Goal: Information Seeking & Learning: Learn about a topic

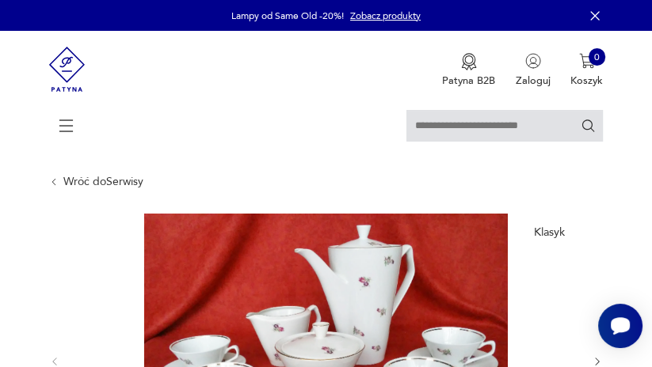
click at [523, 128] on input "text" at bounding box center [504, 126] width 196 height 32
type input "********"
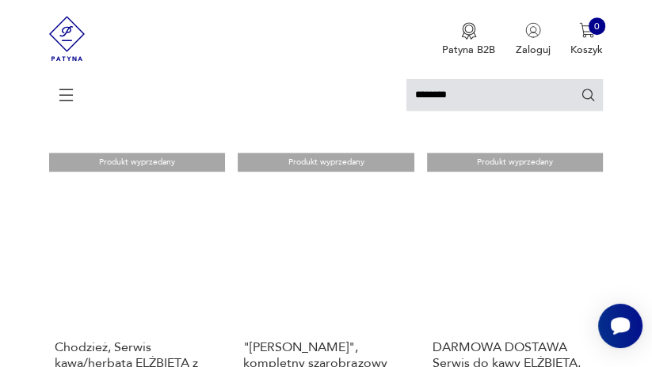
scroll to position [819, 0]
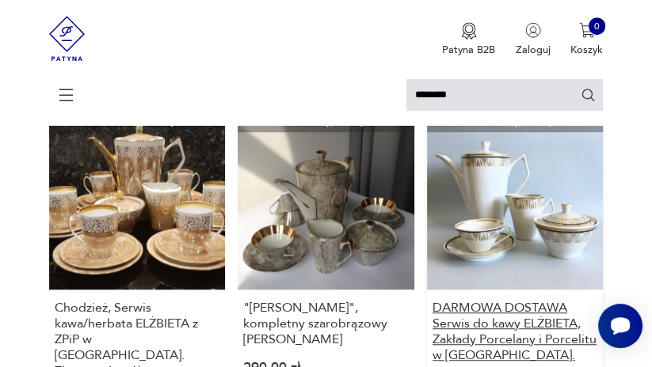
click at [496, 300] on h3 "DARMOWA DOSTAWA Serwis do kawy ELŻBIETA, Zakłady Porcelany i Porcelitu w [GEOGR…" at bounding box center [514, 331] width 165 height 63
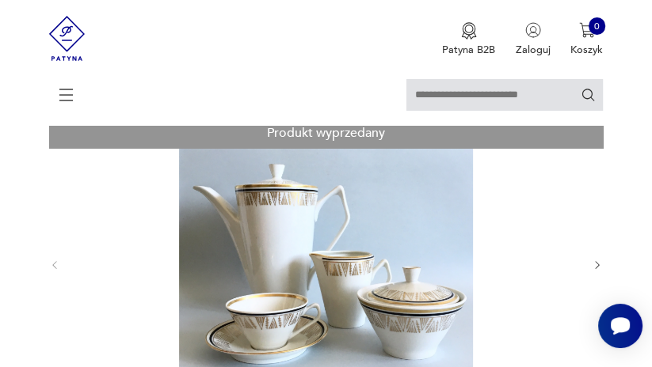
scroll to position [165, 0]
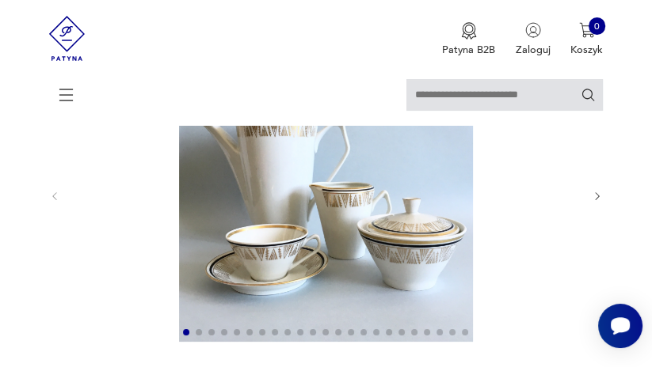
click at [597, 197] on icon "button" at bounding box center [597, 197] width 12 height 12
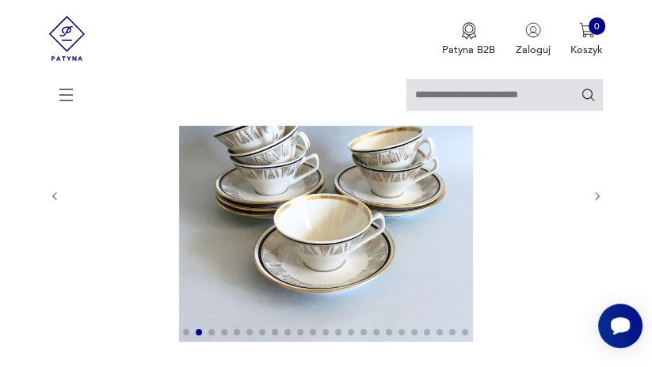
click at [597, 197] on icon "button" at bounding box center [597, 197] width 12 height 12
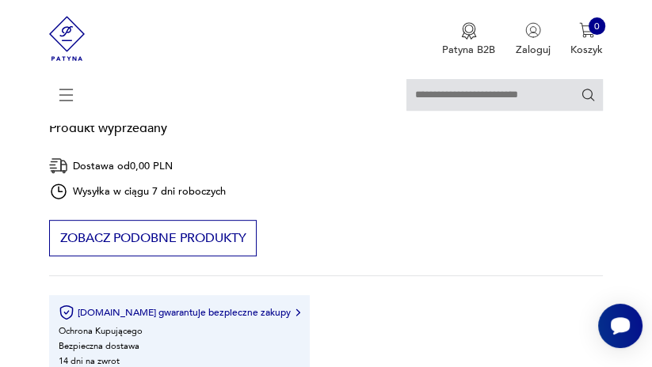
scroll to position [535, 0]
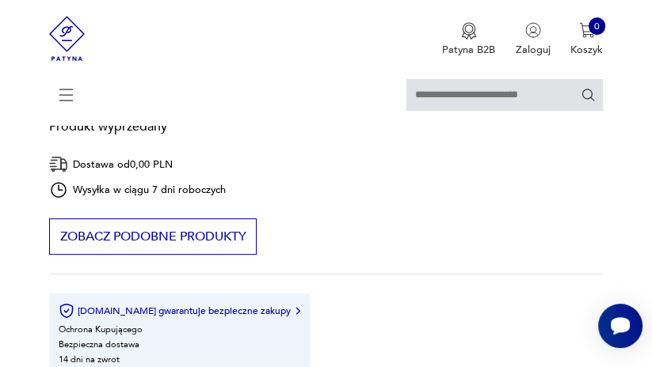
type input "********"
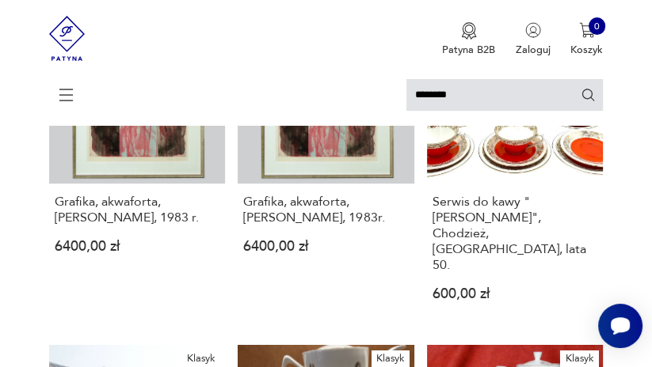
scroll to position [306, 0]
click at [481, 205] on h3 "Serwis do kawy "[PERSON_NAME]", Chodzież, [GEOGRAPHIC_DATA], lata 50." at bounding box center [514, 233] width 165 height 79
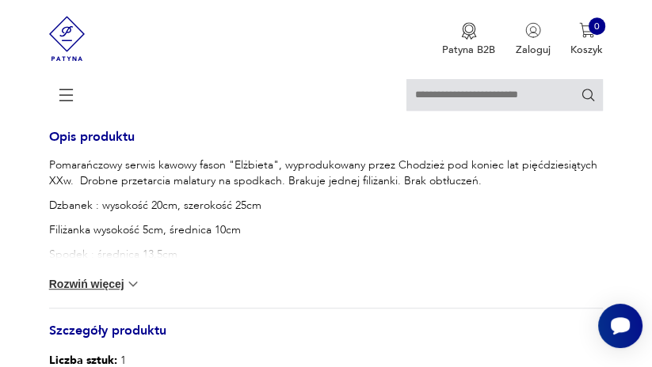
scroll to position [816, 0]
click at [111, 276] on button "Rozwiń więcej" at bounding box center [95, 284] width 92 height 16
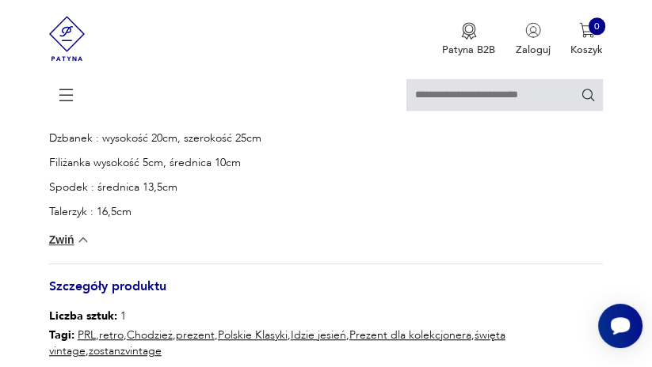
scroll to position [837, 0]
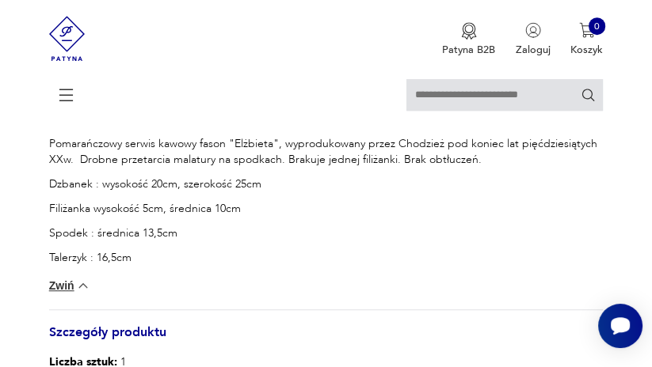
type input "********"
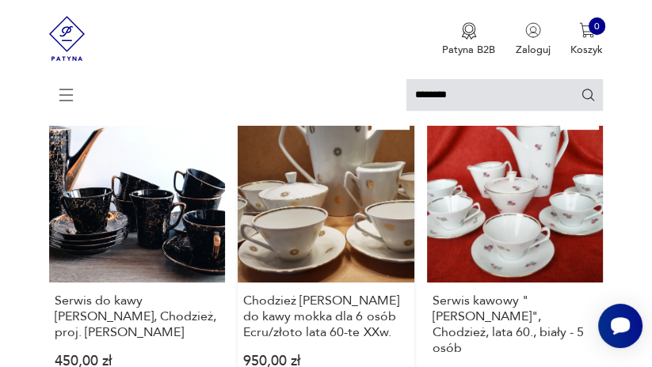
scroll to position [561, 0]
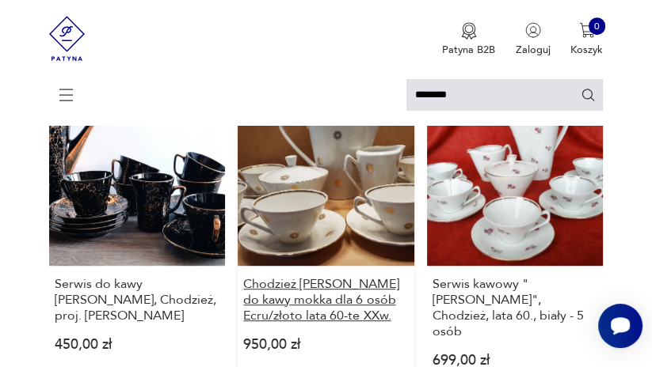
click at [306, 276] on h3 "Chodzież [PERSON_NAME] do kawy mokka dla 6 osób Ecru/złoto lata 60-te XXw." at bounding box center [325, 300] width 165 height 48
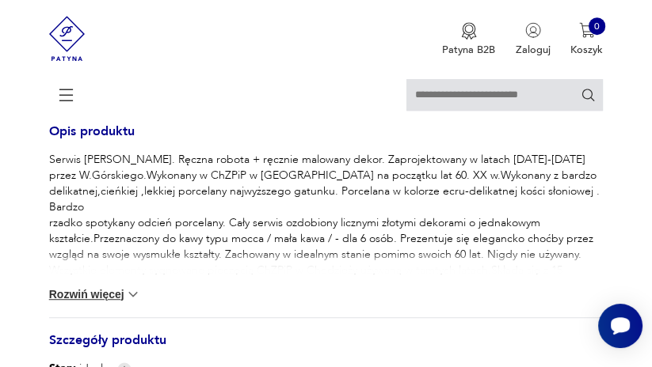
scroll to position [815, 0]
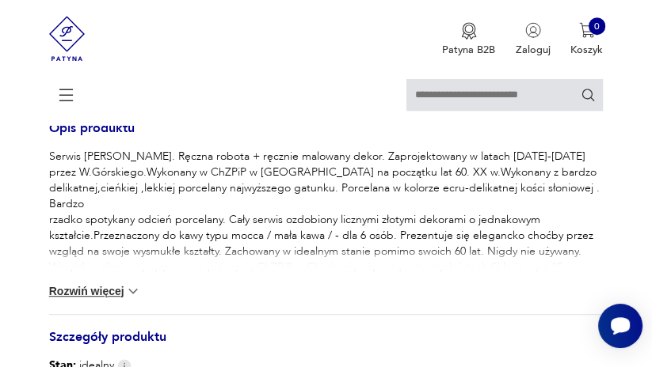
click at [116, 295] on button "Rozwiń więcej" at bounding box center [95, 291] width 92 height 16
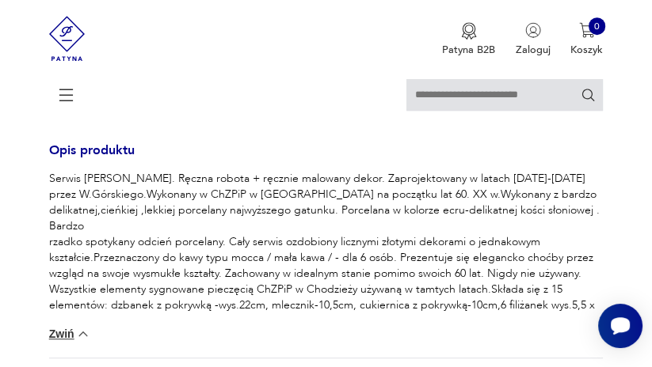
scroll to position [804, 0]
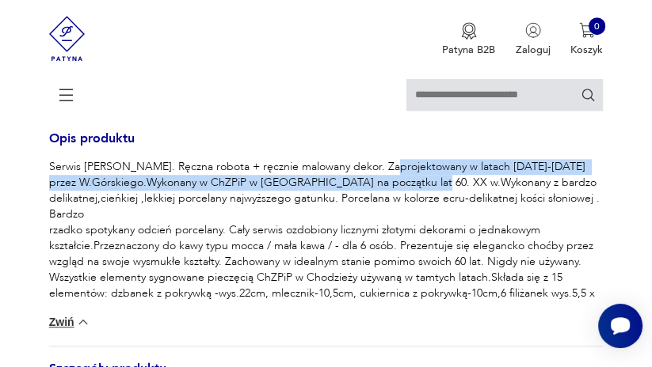
drag, startPoint x: 377, startPoint y: 168, endPoint x: 402, endPoint y: 180, distance: 28.0
click at [402, 180] on p "Serwis [PERSON_NAME]. Ręczna robota + ręcznie malowany dekor. Zaprojektowany w …" at bounding box center [326, 238] width 554 height 158
copy p "Zaprojektowany w latach [DATE]-[DATE] przez W.Górskiego.Wykonany w ChZPiP w [GE…"
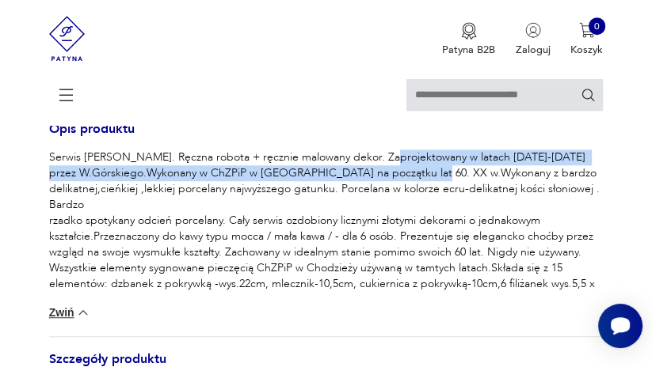
scroll to position [721, 0]
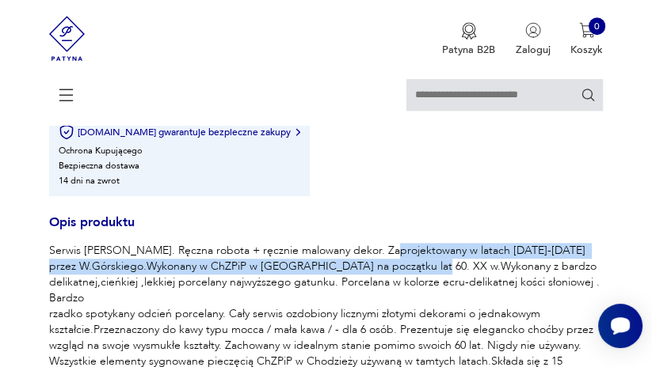
type input "********"
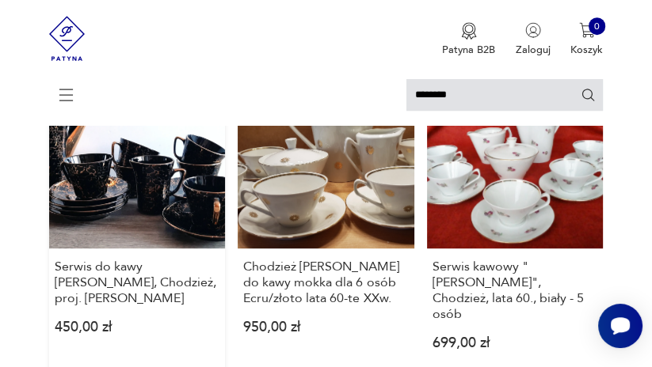
scroll to position [581, 0]
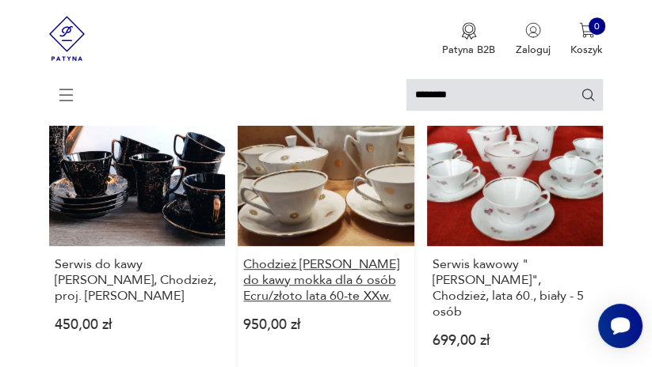
click at [283, 257] on h3 "Chodzież [PERSON_NAME] do kawy mokka dla 6 osób Ecru/złoto lata 60-te XXw." at bounding box center [325, 281] width 165 height 48
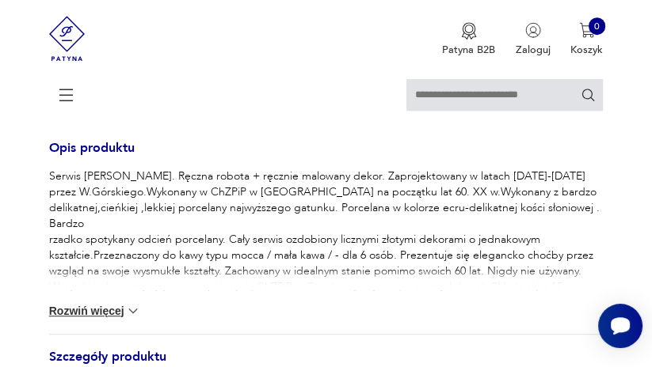
scroll to position [796, 0]
click at [133, 308] on img at bounding box center [133, 310] width 16 height 16
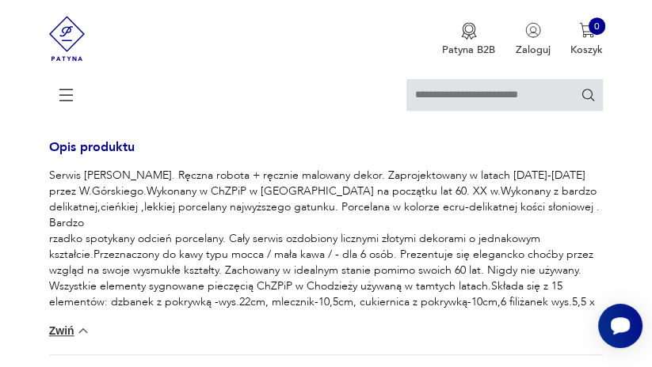
type input "********"
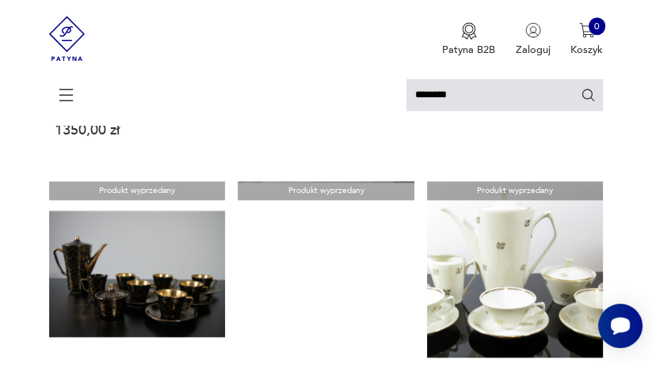
scroll to position [1146, 0]
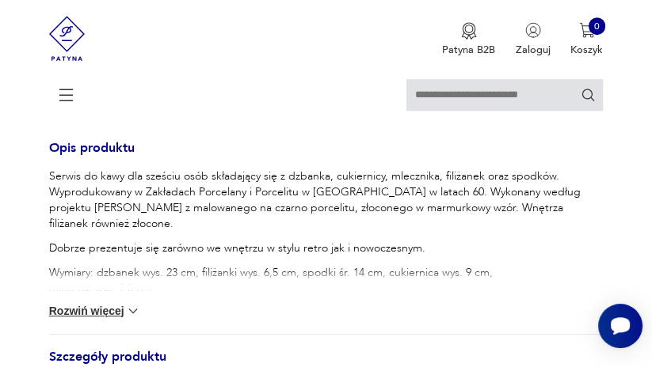
scroll to position [768, 0]
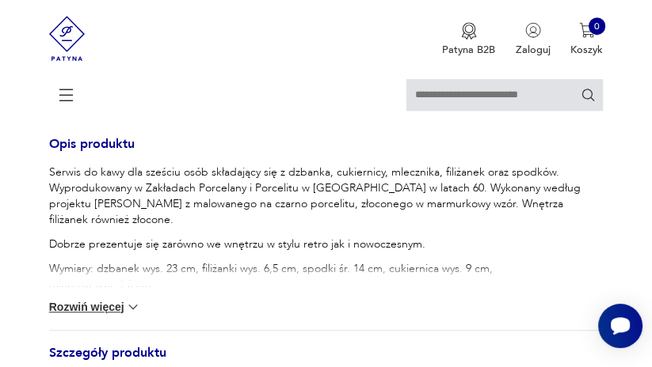
click at [101, 306] on button "Rozwiń więcej" at bounding box center [95, 307] width 92 height 16
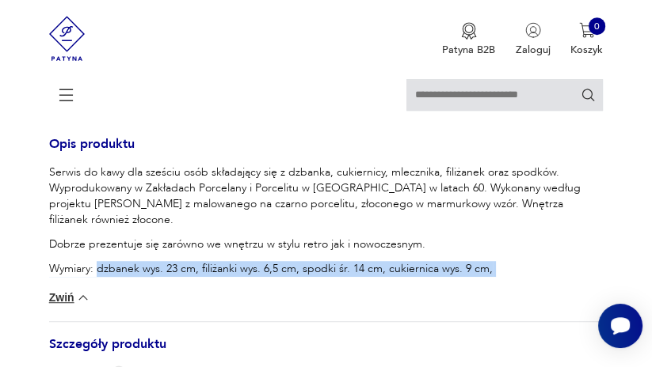
drag, startPoint x: 98, startPoint y: 256, endPoint x: 178, endPoint y: 272, distance: 81.5
click at [178, 272] on p "Wymiary: dzbanek wys. 23 cm, filiżanki wys. 6,5 cm, spodki śr. 14 cm, cukiernic…" at bounding box center [326, 277] width 554 height 32
copy p "dzbanek wys. 23 cm, filiżanki wys. 6,5 cm, spodki śr. 14 cm, cukiernica wys. 9 …"
